Goal: Navigation & Orientation: Find specific page/section

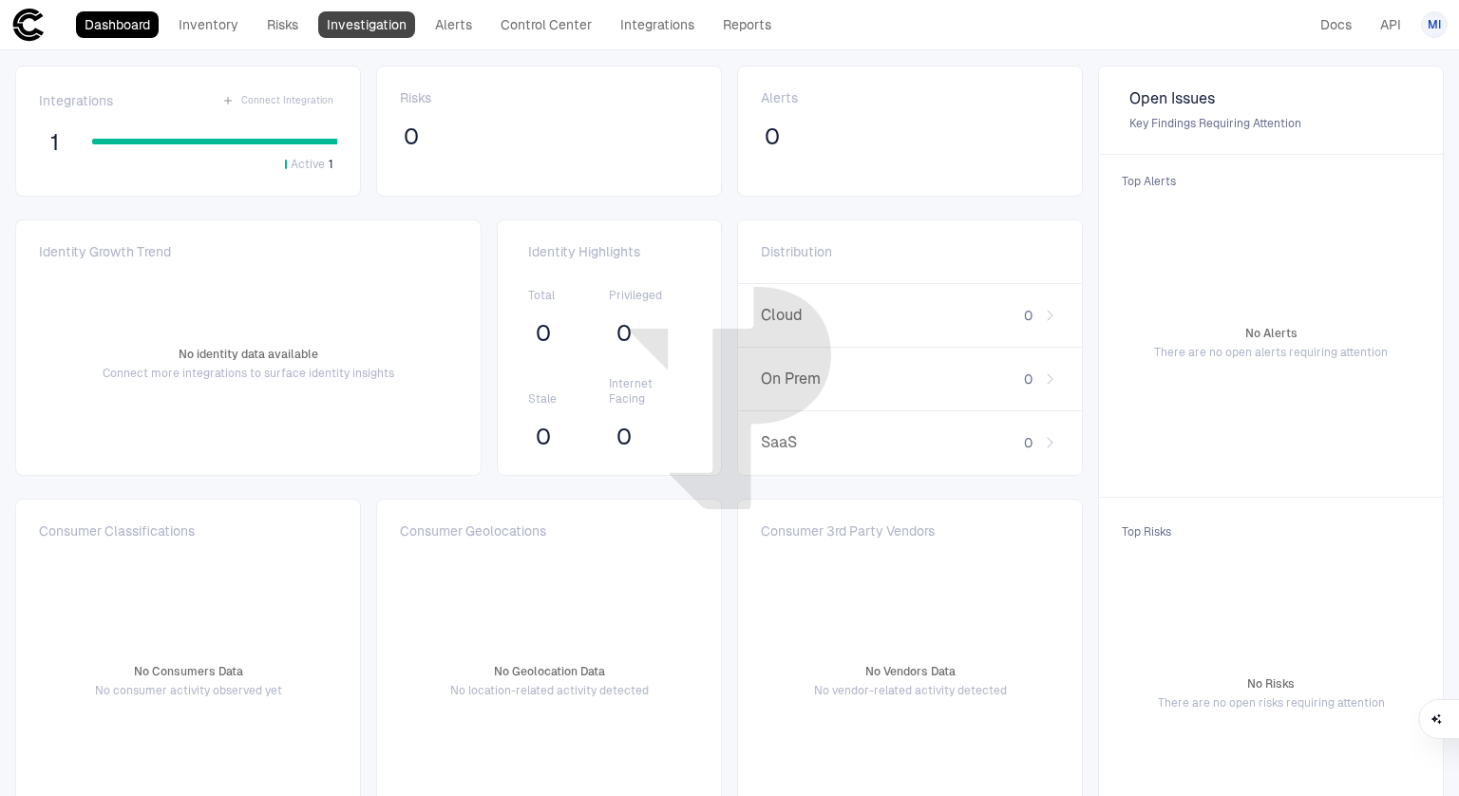
click at [397, 35] on link "Investigation" at bounding box center [366, 24] width 97 height 27
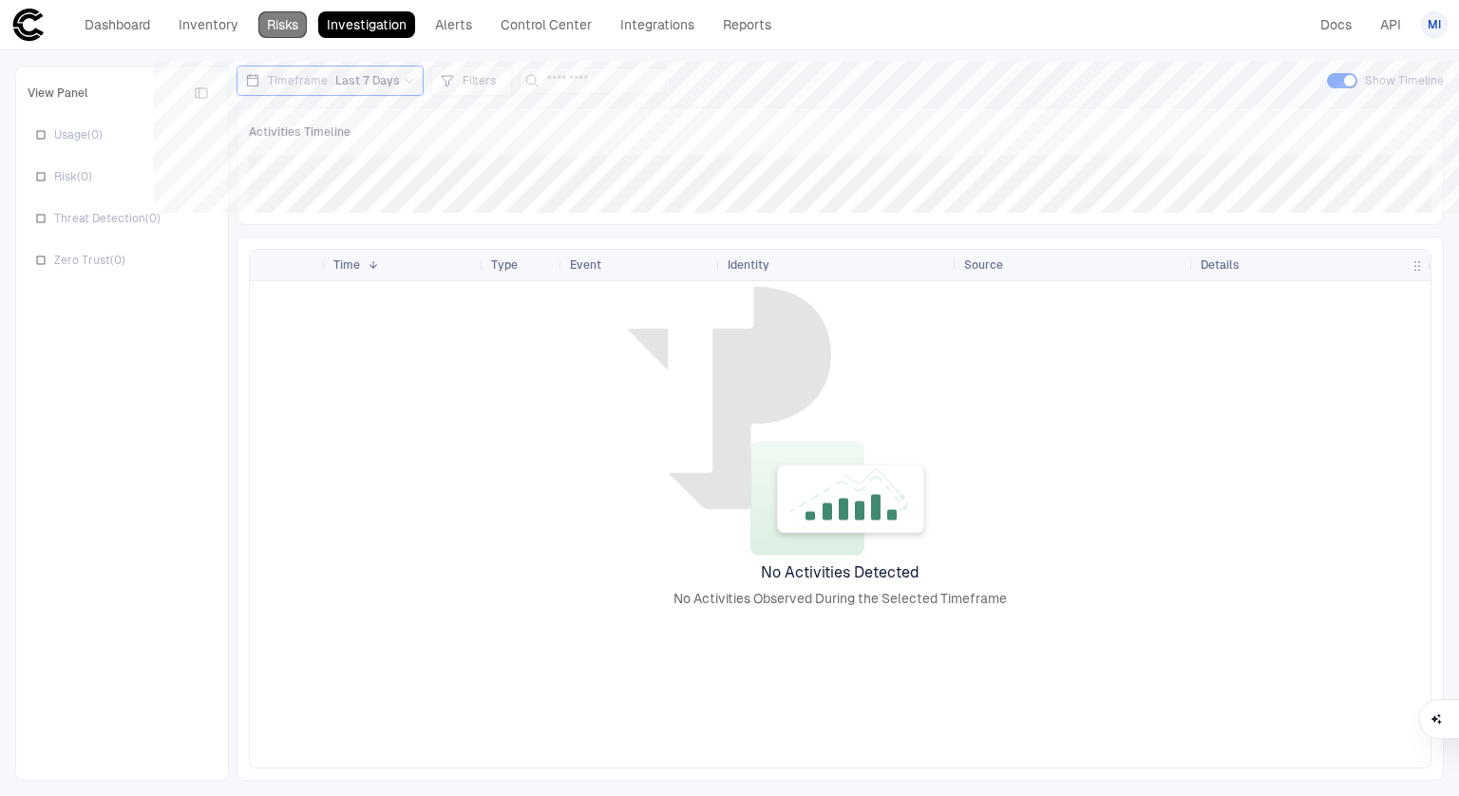
click at [258, 33] on link "Risks" at bounding box center [282, 24] width 48 height 27
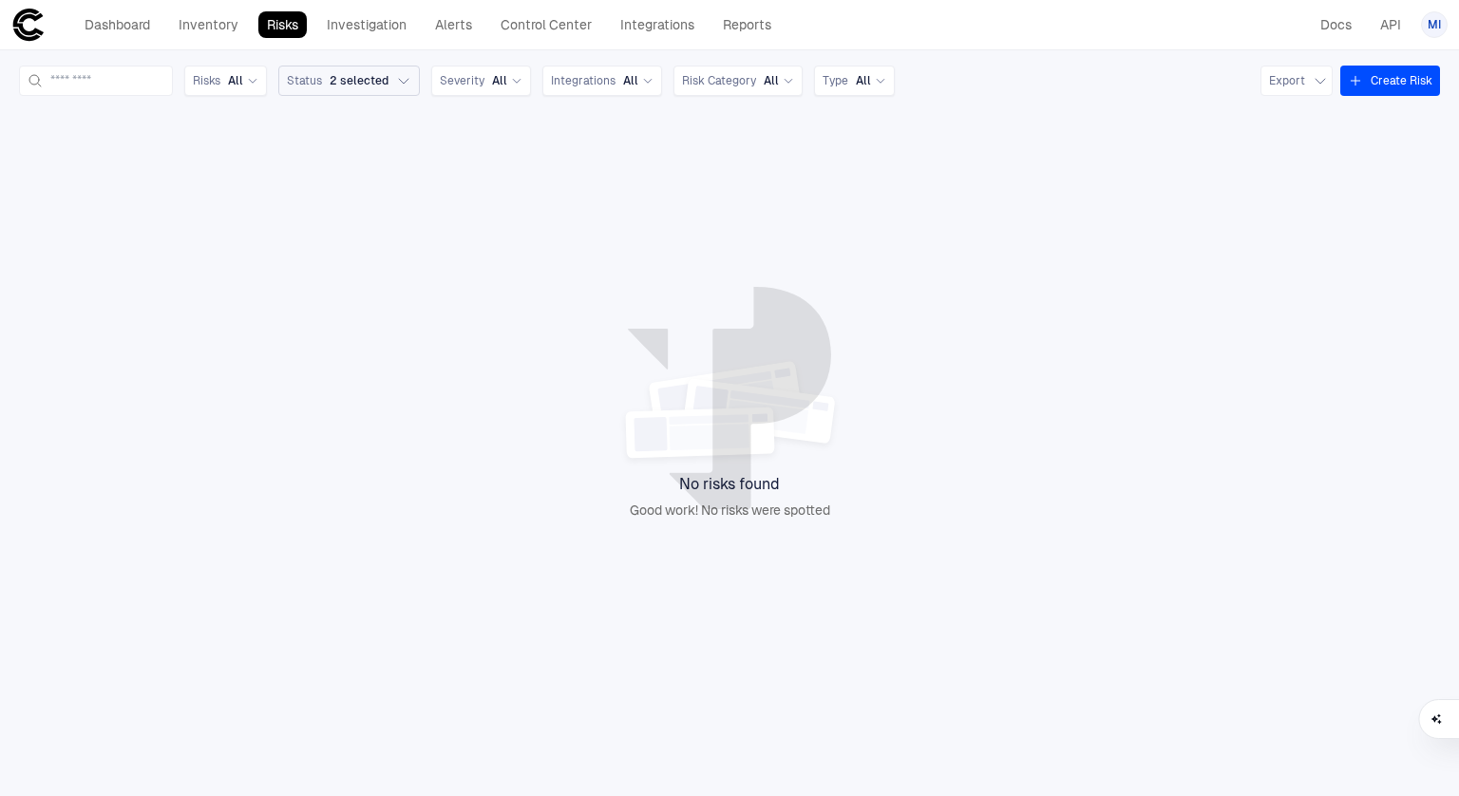
click at [411, 87] on icon "button" at bounding box center [403, 80] width 15 height 15
click at [730, 195] on div "No risks found Good work! No risks were spotted" at bounding box center [729, 438] width 1421 height 655
click at [1338, 29] on link "Docs" at bounding box center [1336, 24] width 48 height 27
click at [80, 24] on link "Dashboard" at bounding box center [117, 24] width 83 height 27
